Goal: Task Accomplishment & Management: Complete application form

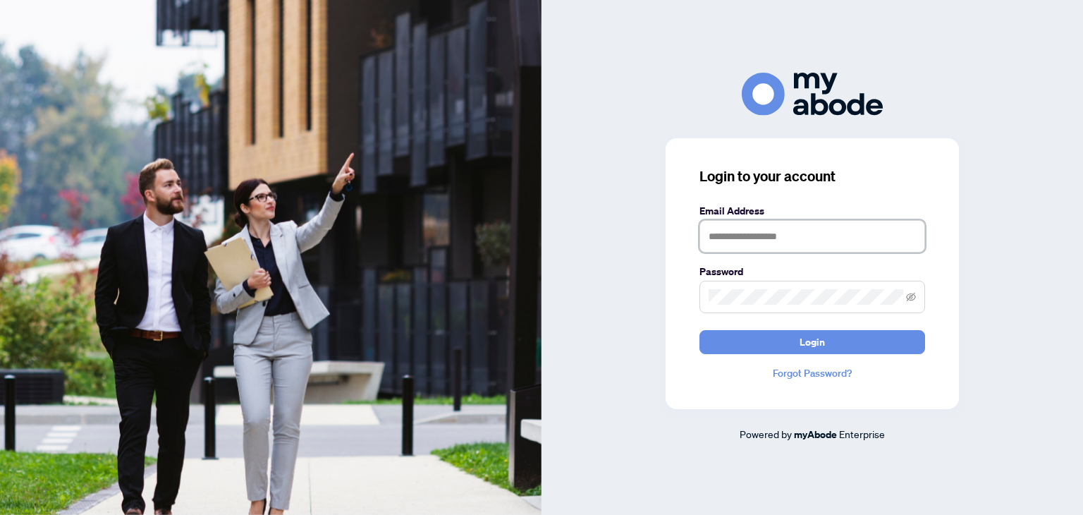
type input "**********"
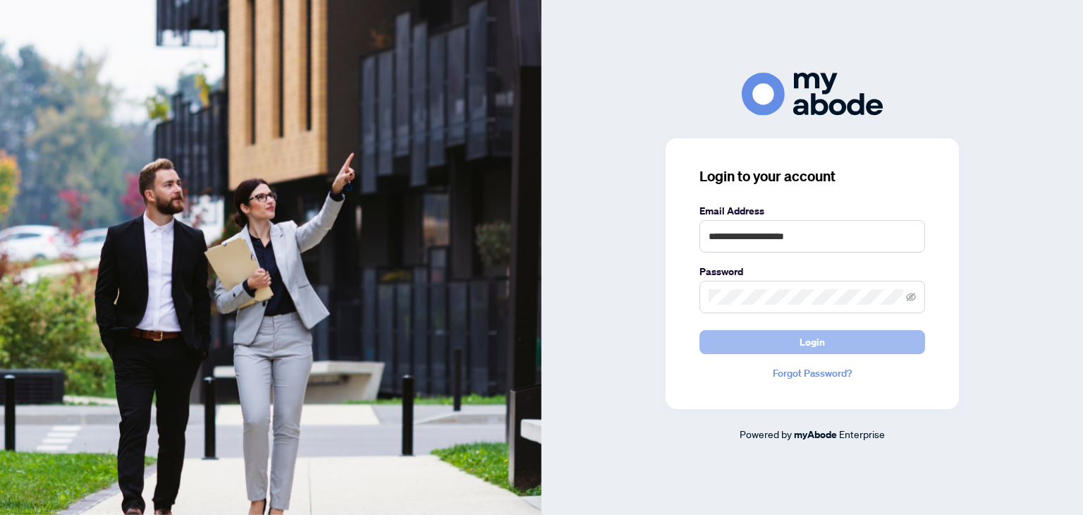
click at [749, 343] on button "Login" at bounding box center [812, 342] width 226 height 24
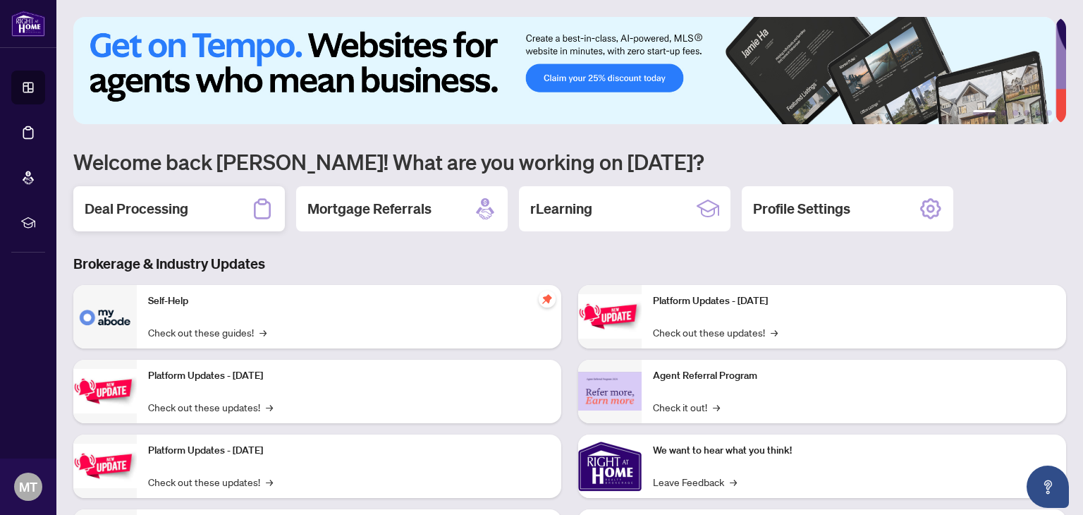
click at [167, 210] on h2 "Deal Processing" at bounding box center [137, 209] width 104 height 20
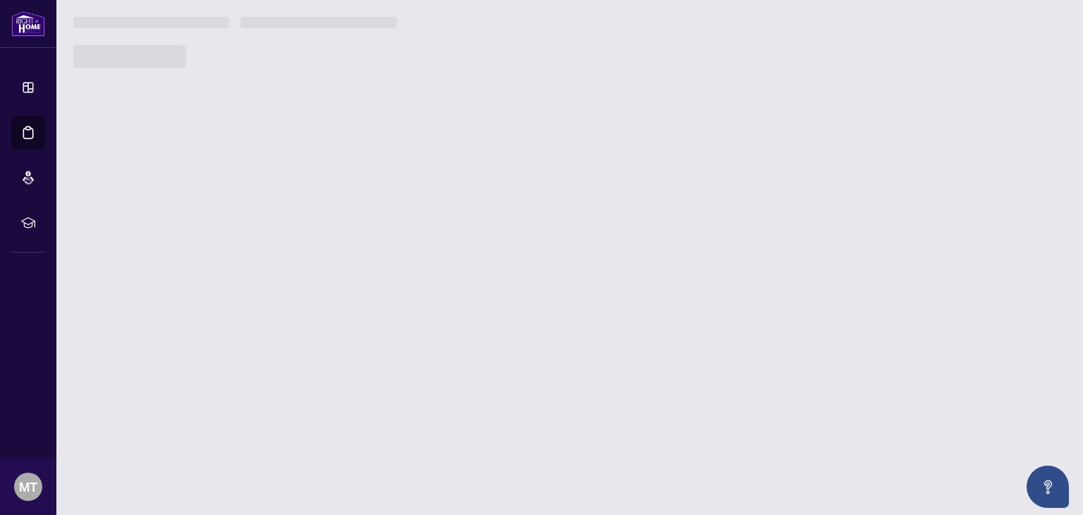
click at [167, 210] on main "1 2 3 4 5 6 Welcome back [PERSON_NAME]! What are you working on [DATE]? Deal Pr…" at bounding box center [569, 257] width 1027 height 515
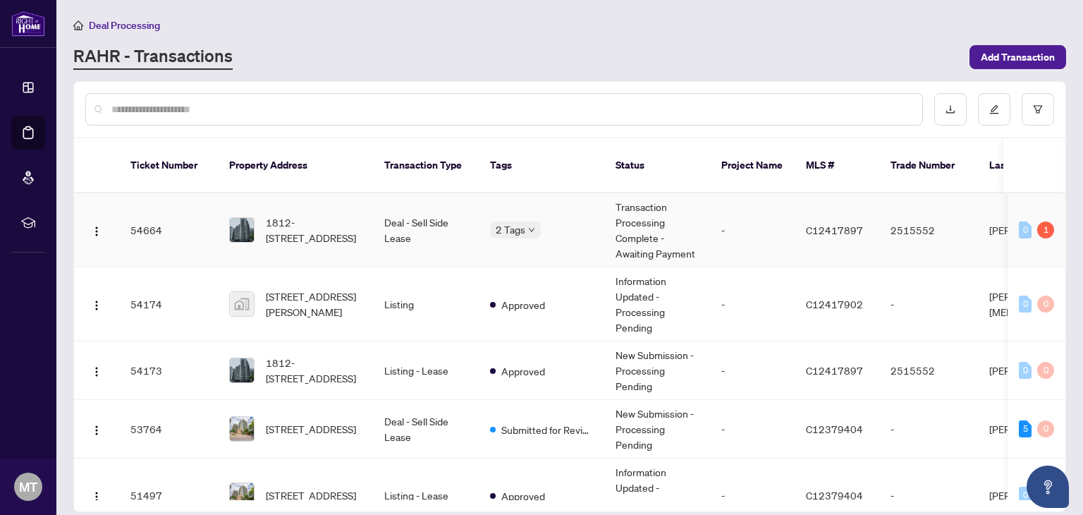
click at [391, 209] on td "Deal - Sell Side Lease" at bounding box center [426, 230] width 106 height 74
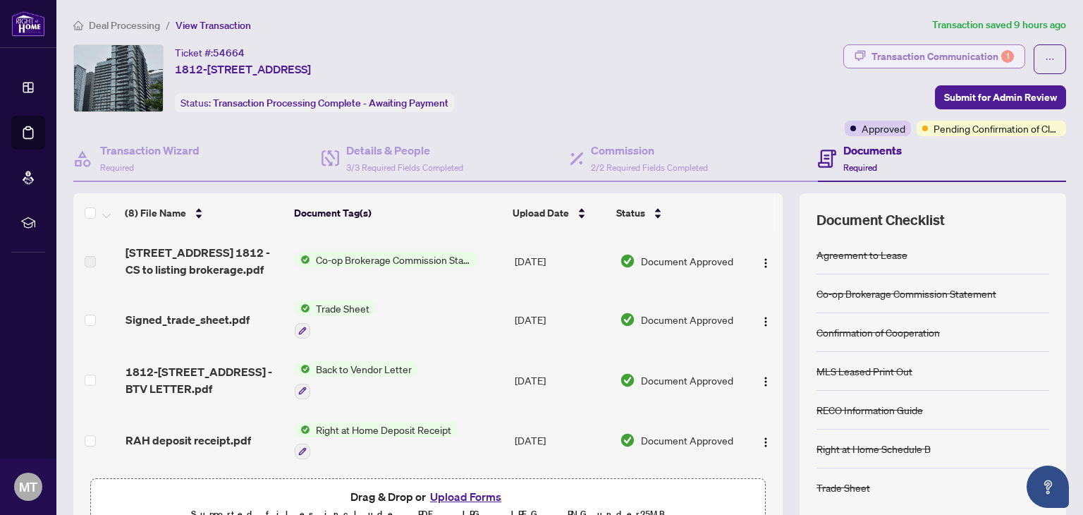
click at [942, 56] on div "Transaction Communication 1" at bounding box center [942, 56] width 142 height 23
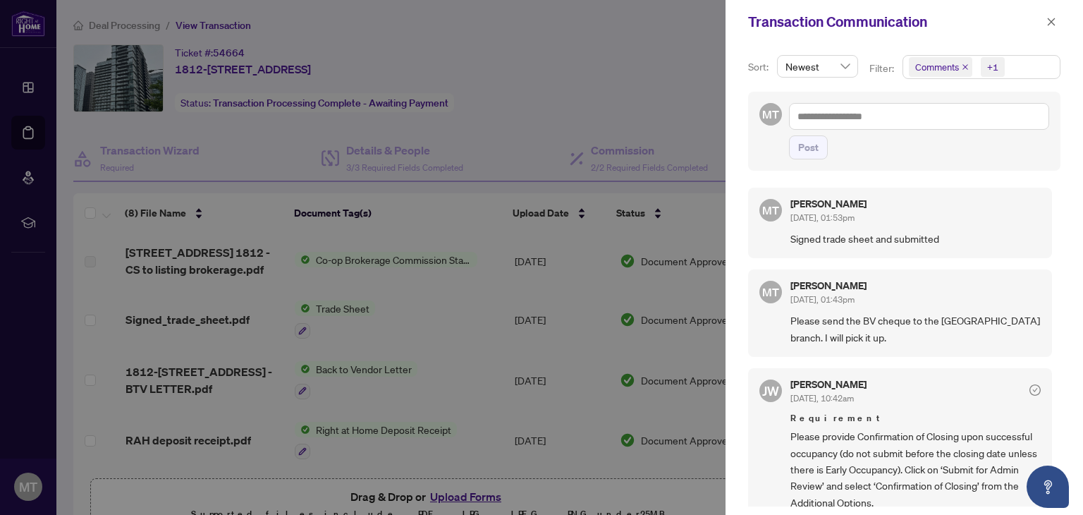
click at [1057, 440] on div "Sort: Newest Filter: Comments +1 MT Post MT [PERSON_NAME] [DATE], 01:53pm Signe…" at bounding box center [903, 279] width 357 height 471
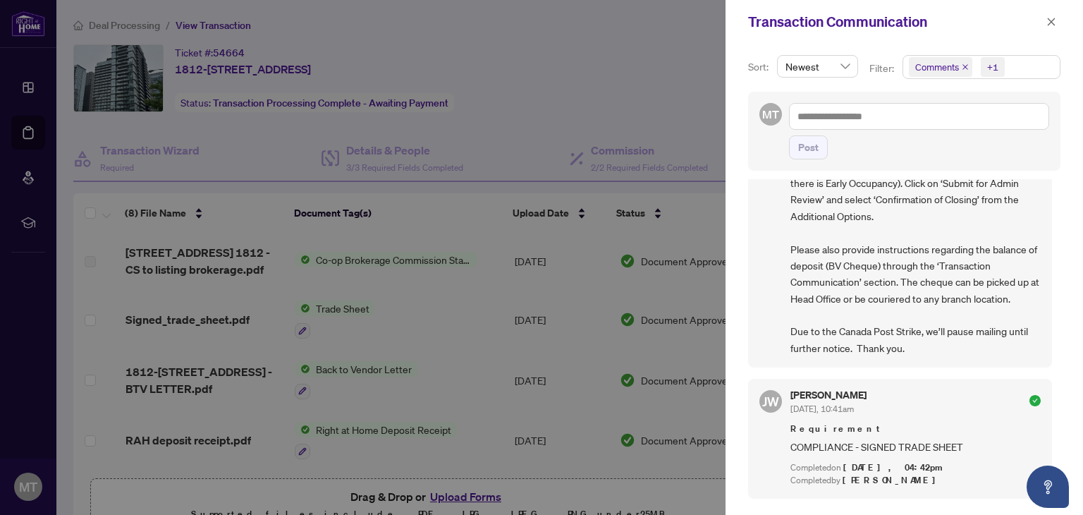
click at [1058, 228] on div "Sort: Newest Filter: Comments +1 MT Post MT [PERSON_NAME] [DATE], 01:53pm Signe…" at bounding box center [903, 279] width 357 height 471
click at [1052, 224] on div "MT [PERSON_NAME] [DATE], 01:53pm Signed trade sheet and submitted MT [PERSON_NA…" at bounding box center [904, 342] width 312 height 327
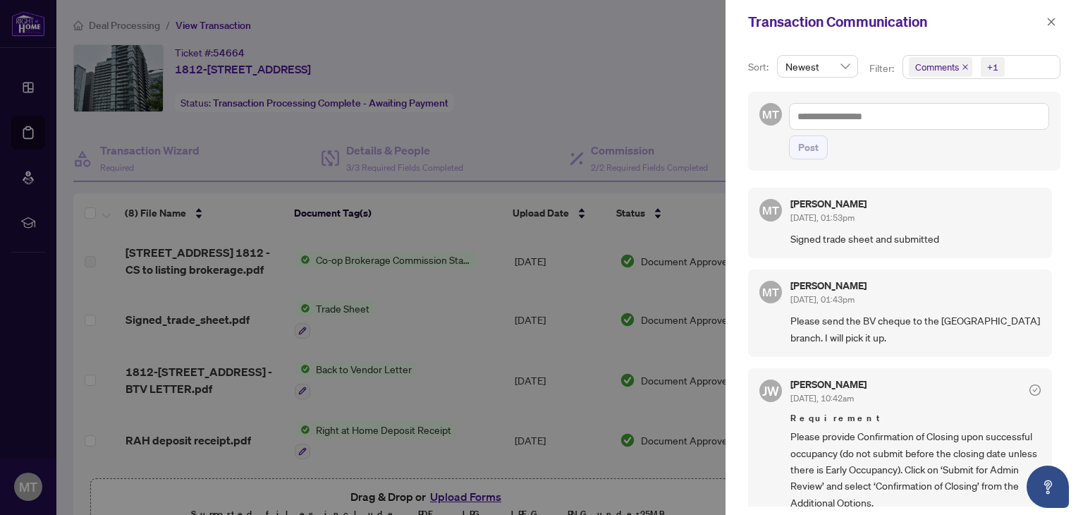
click at [1052, 420] on div "MT [PERSON_NAME] [DATE], 01:53pm Signed trade sheet and submitted MT [PERSON_NA…" at bounding box center [904, 342] width 312 height 327
click at [1063, 419] on div "Sort: Newest Filter: Comments +1 MT Post MT [PERSON_NAME] [DATE], 01:53pm Signe…" at bounding box center [903, 279] width 357 height 471
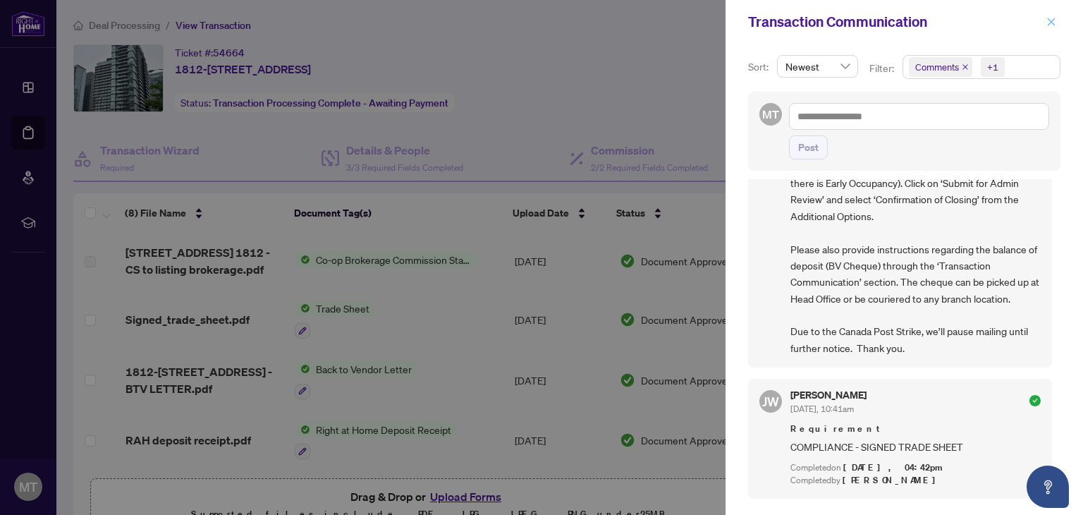
click at [1050, 23] on icon "close" at bounding box center [1052, 22] width 8 height 8
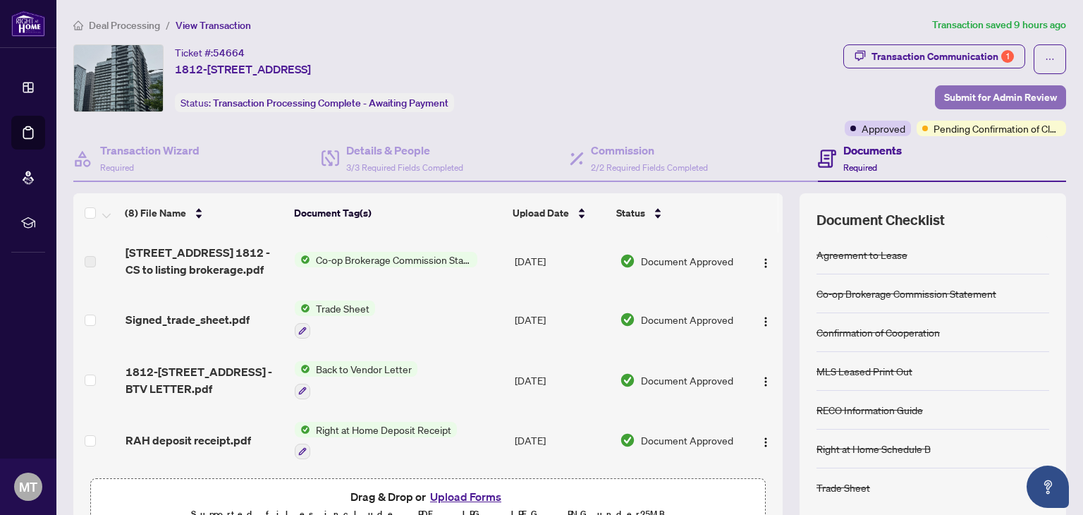
click at [966, 94] on span "Submit for Admin Review" at bounding box center [1000, 97] width 113 height 23
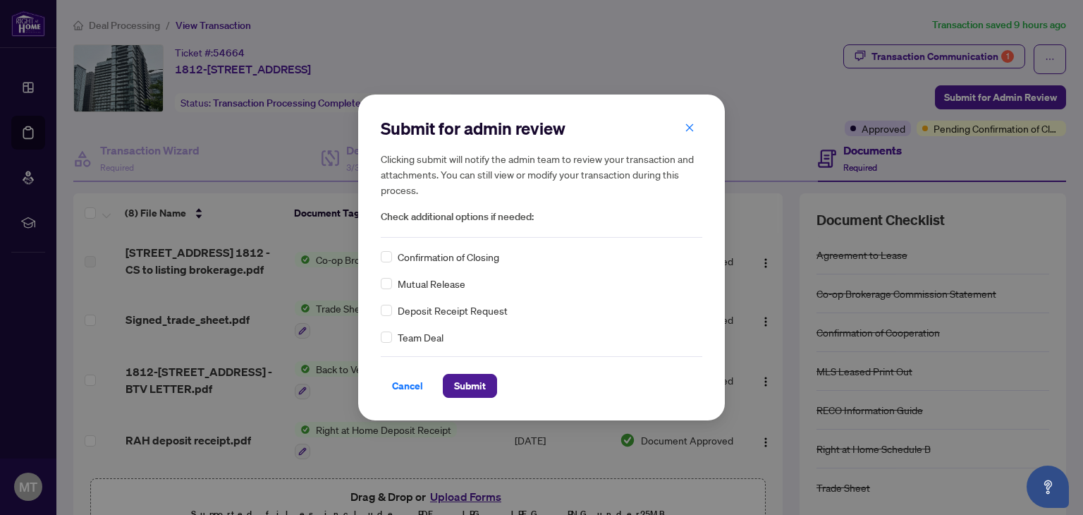
click at [444, 258] on span "Confirmation of Closing" at bounding box center [449, 257] width 102 height 16
click at [463, 376] on span "Submit" at bounding box center [470, 385] width 32 height 23
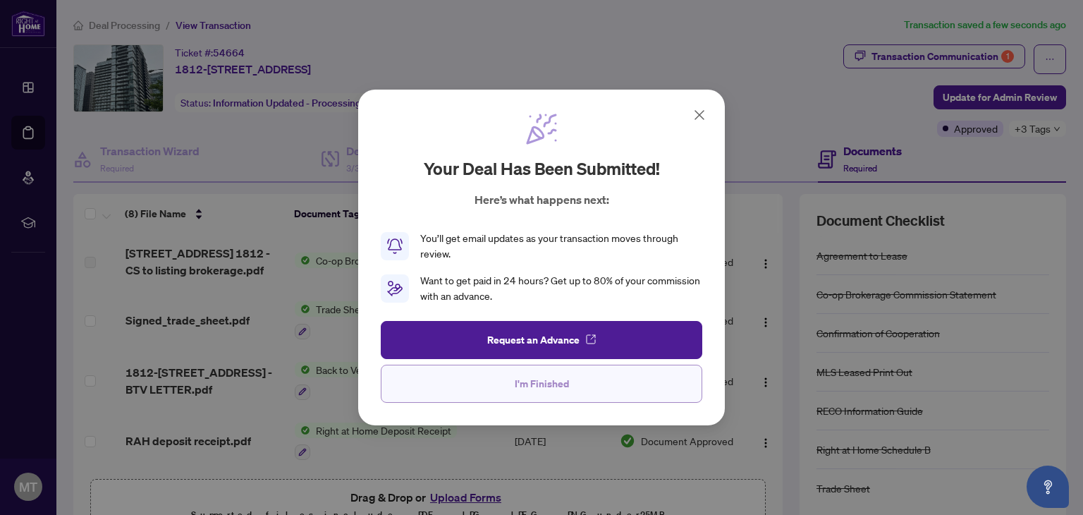
click at [563, 388] on span "I'm Finished" at bounding box center [542, 383] width 54 height 23
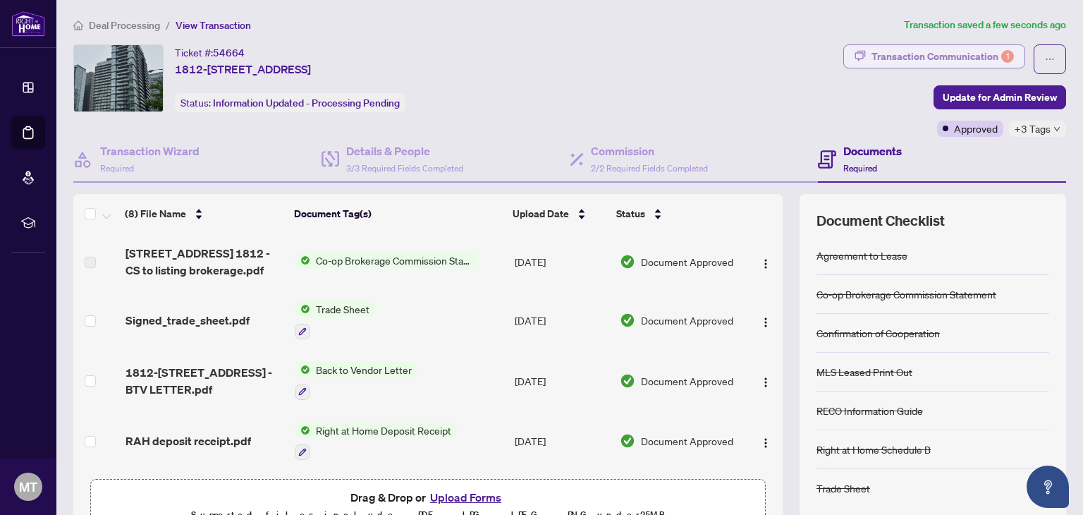
click at [923, 55] on div "Transaction Communication 1" at bounding box center [942, 56] width 142 height 23
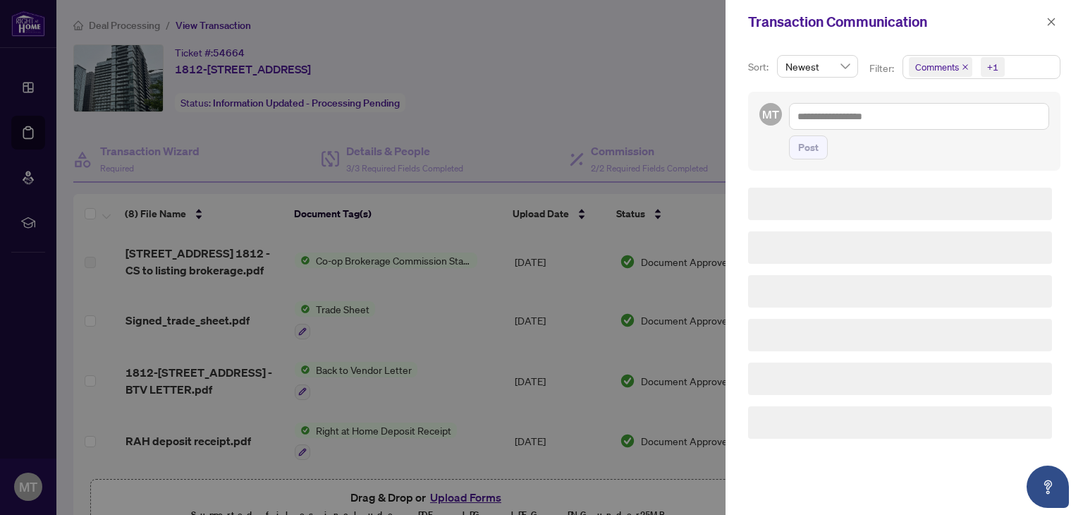
scroll to position [0, 0]
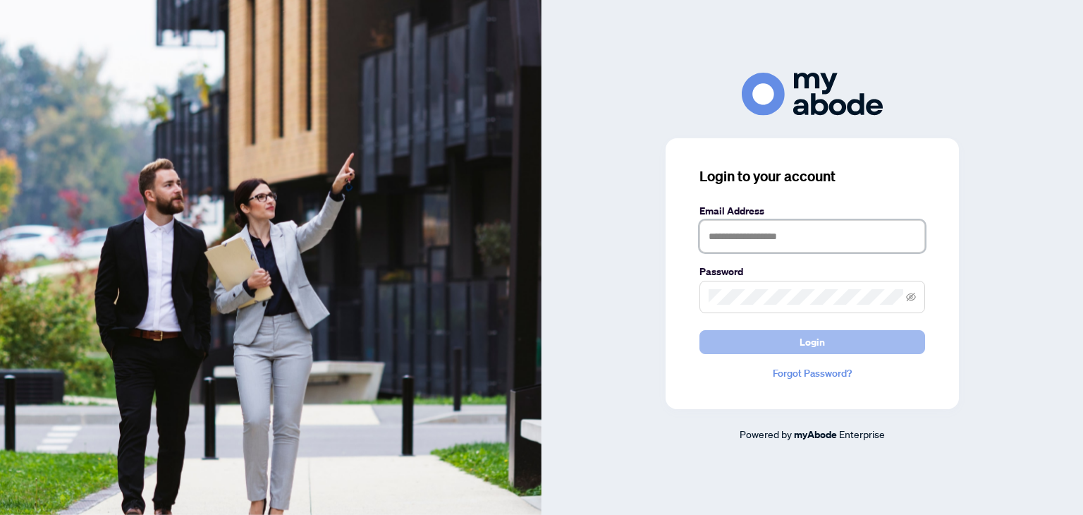
type input "**********"
click at [818, 338] on span "Login" at bounding box center [812, 342] width 25 height 23
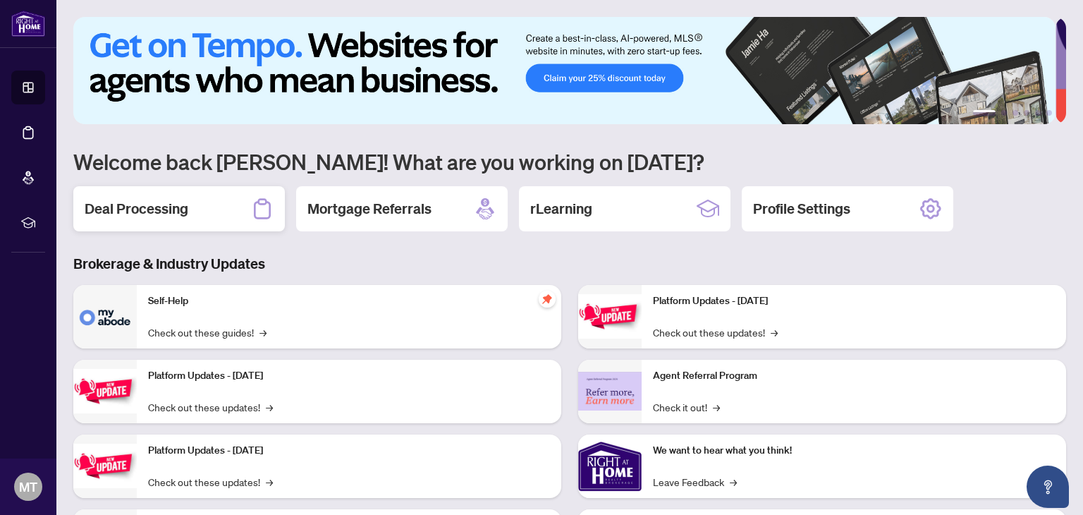
click at [128, 206] on h2 "Deal Processing" at bounding box center [137, 209] width 104 height 20
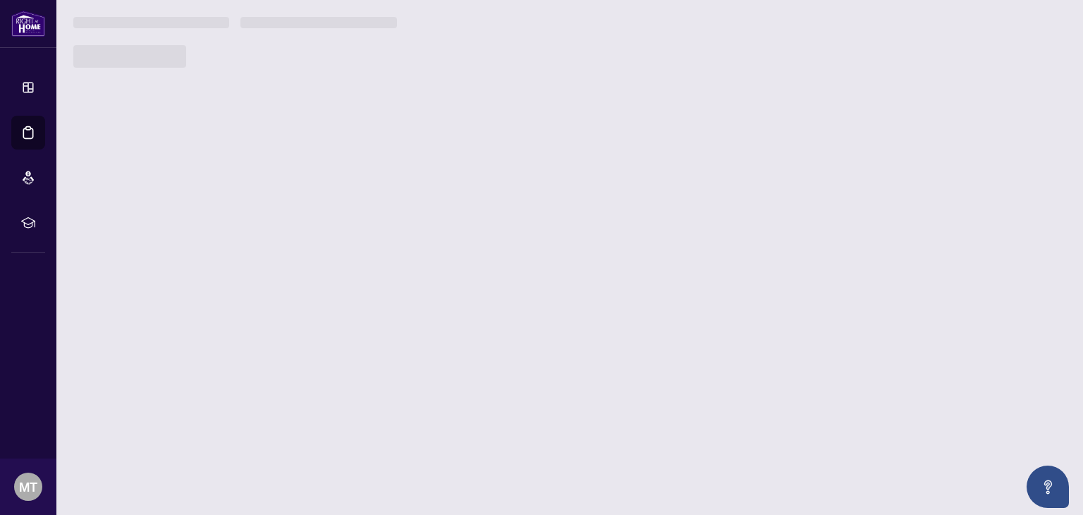
click at [128, 206] on main "1 2 3 4 5 6 Welcome back [PERSON_NAME]! What are you working on [DATE]? Deal Pr…" at bounding box center [569, 257] width 1027 height 515
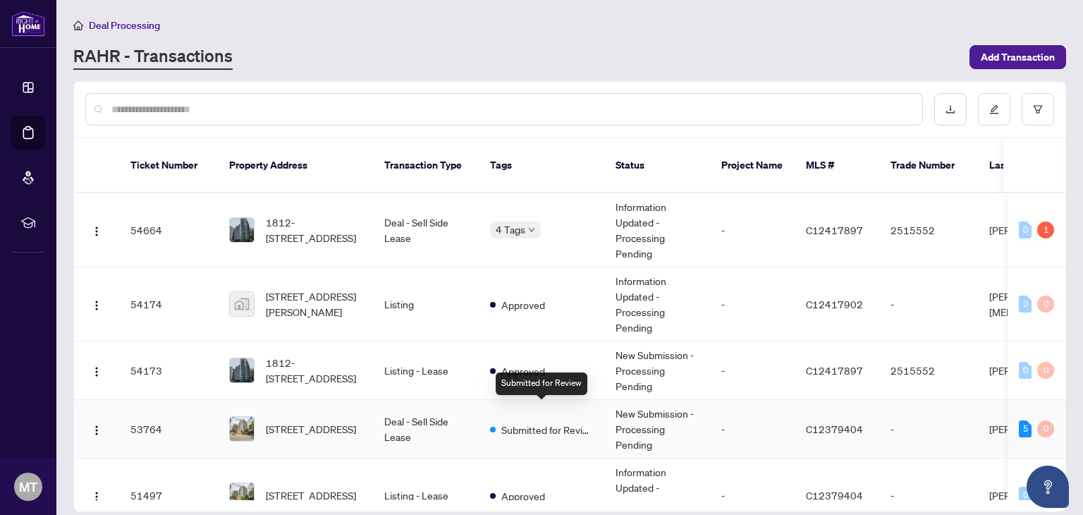
click at [519, 422] on span "Submitted for Review" at bounding box center [547, 430] width 92 height 16
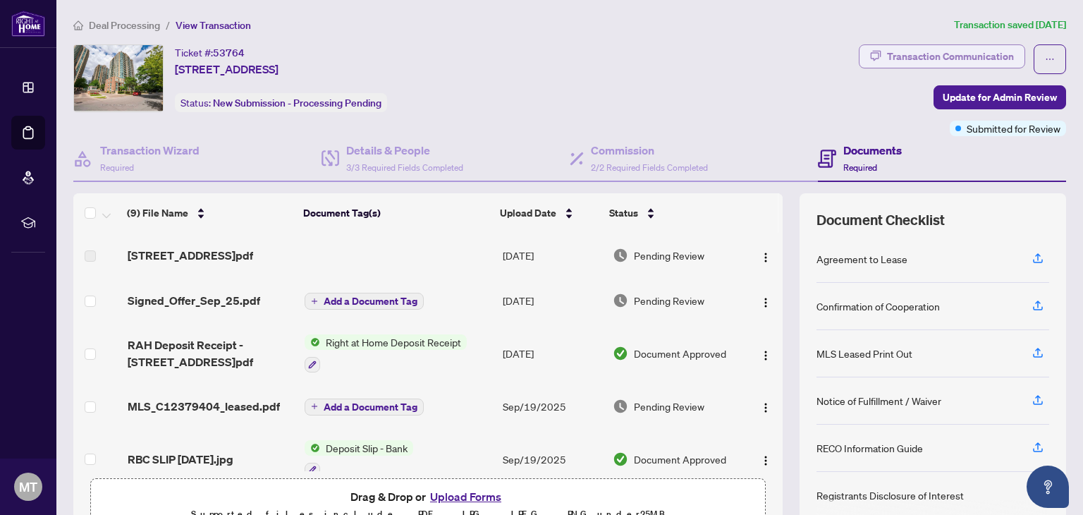
click at [895, 54] on div "Transaction Communication" at bounding box center [950, 56] width 127 height 23
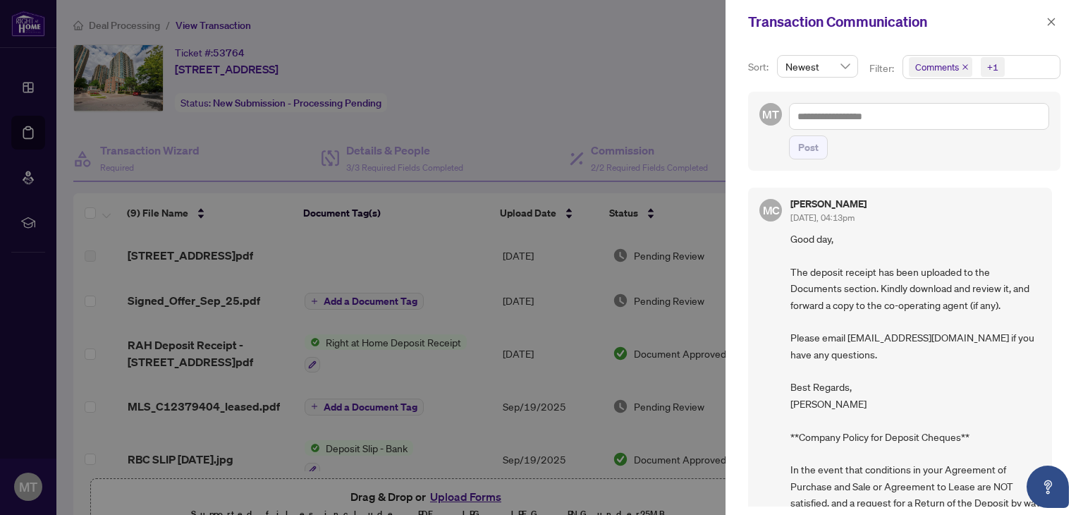
scroll to position [130, 0]
